Goal: Task Accomplishment & Management: Manage account settings

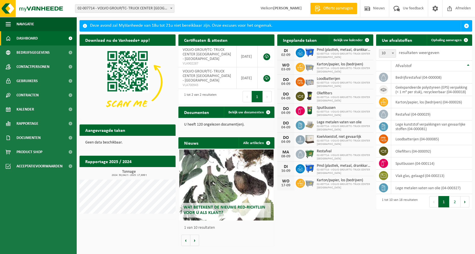
click at [170, 7] on span at bounding box center [171, 8] width 6 height 7
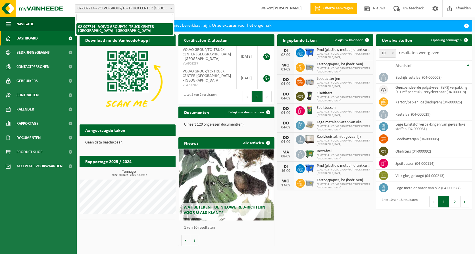
click at [170, 7] on span at bounding box center [171, 8] width 6 height 7
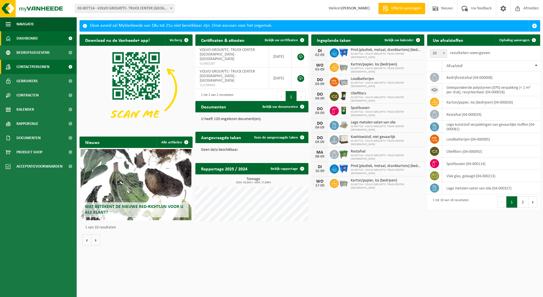
click at [64, 65] on link "Contactpersonen" at bounding box center [38, 67] width 77 height 14
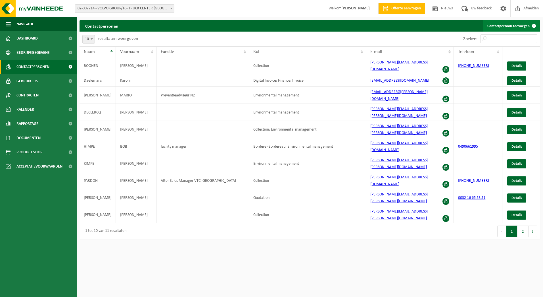
click at [515, 26] on link "Contactpersoon toevoegen" at bounding box center [511, 25] width 57 height 11
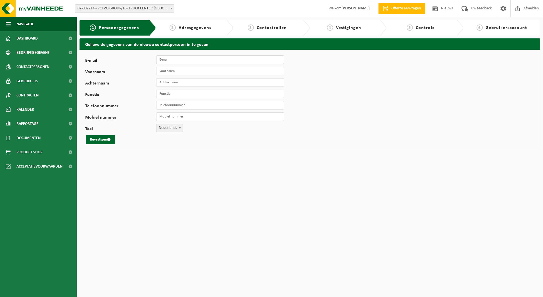
click at [175, 56] on input "E-mail" at bounding box center [220, 59] width 128 height 9
type input "i"
drag, startPoint x: 184, startPoint y: 57, endPoint x: 110, endPoint y: 51, distance: 74.2
click at [114, 51] on div "E-mail ine.van Vul hier een geldig e-mailadres in. Voornaam Achternaam Functie …" at bounding box center [310, 100] width 461 height 100
paste input ".dommele@volvo.com"
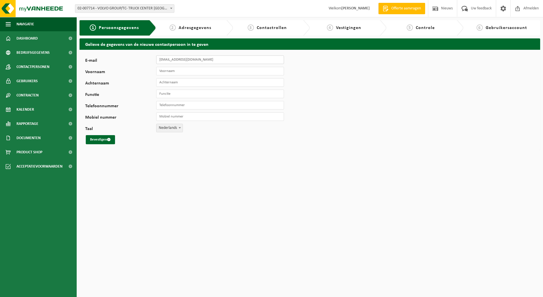
type input "[EMAIL_ADDRESS][DOMAIN_NAME]"
click at [177, 67] on input "Voornaam" at bounding box center [220, 71] width 128 height 9
type input "Ine"
type input "Van Dommele"
click at [176, 91] on input "Functie" at bounding box center [220, 93] width 128 height 9
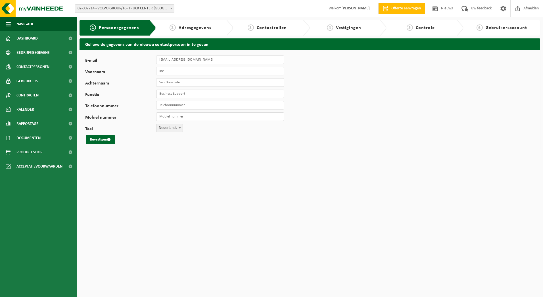
type input "Business Support"
click at [197, 103] on input "Telefoonnummer" at bounding box center [220, 105] width 128 height 9
drag, startPoint x: 188, startPoint y: 105, endPoint x: 192, endPoint y: 105, distance: 4.1
click at [188, 105] on input "Telefoonnummer" at bounding box center [220, 105] width 128 height 9
type input "+"
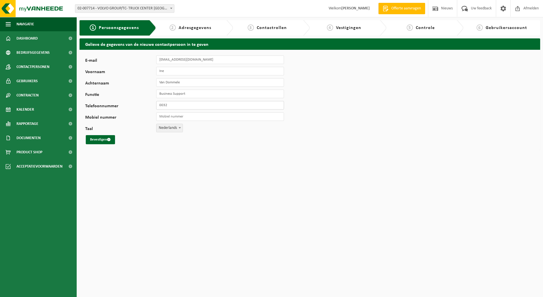
click at [184, 102] on input "0032" at bounding box center [220, 105] width 128 height 9
click at [177, 102] on input "00323" at bounding box center [220, 105] width 128 height 9
type input "+32 3 543 70 12"
click at [98, 140] on button "Bevestigen" at bounding box center [100, 139] width 29 height 9
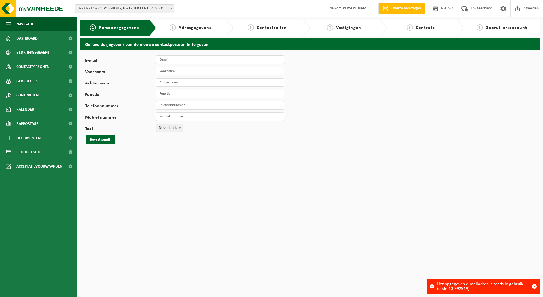
click at [201, 28] on span "Adresgegevens" at bounding box center [195, 28] width 33 height 5
click at [123, 6] on span "02-007714 - VOLVO GROUP/TC- TRUCK CENTER [GEOGRAPHIC_DATA] - [GEOGRAPHIC_DATA]" at bounding box center [124, 9] width 99 height 8
click at [31, 81] on span "Gebruikers" at bounding box center [26, 81] width 21 height 14
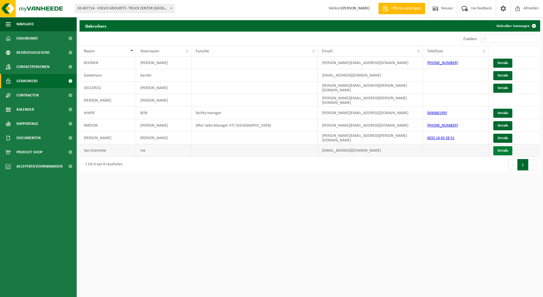
click at [501, 146] on link "Details" at bounding box center [502, 150] width 19 height 9
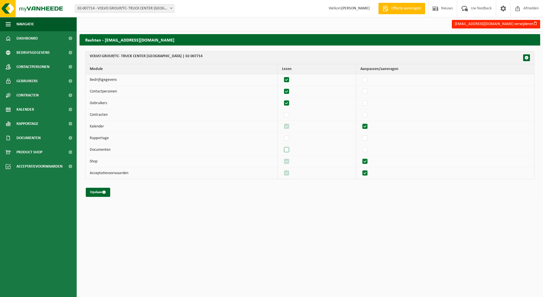
click at [290, 149] on label"] at bounding box center [287, 149] width 8 height 9
click at [282, 145] on input "checkbox" at bounding box center [282, 145] width 0 height 0
checkbox input "true"
click at [109, 193] on button "Opslaan" at bounding box center [98, 192] width 24 height 9
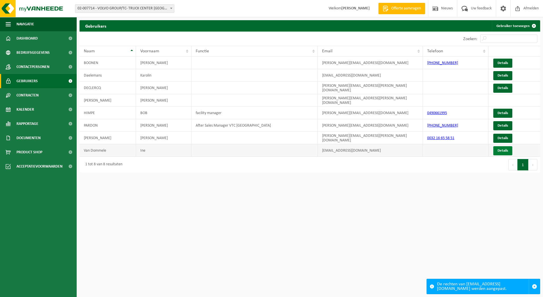
click at [512, 146] on link "Details" at bounding box center [502, 150] width 19 height 9
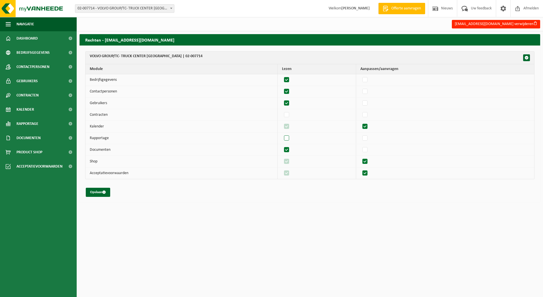
click at [291, 137] on label"] at bounding box center [287, 138] width 8 height 9
click at [282, 134] on input "checkbox" at bounding box center [282, 134] width 0 height 0
checkbox input "true"
click at [95, 192] on button "Opslaan" at bounding box center [98, 192] width 24 height 9
